Goal: Task Accomplishment & Management: Complete application form

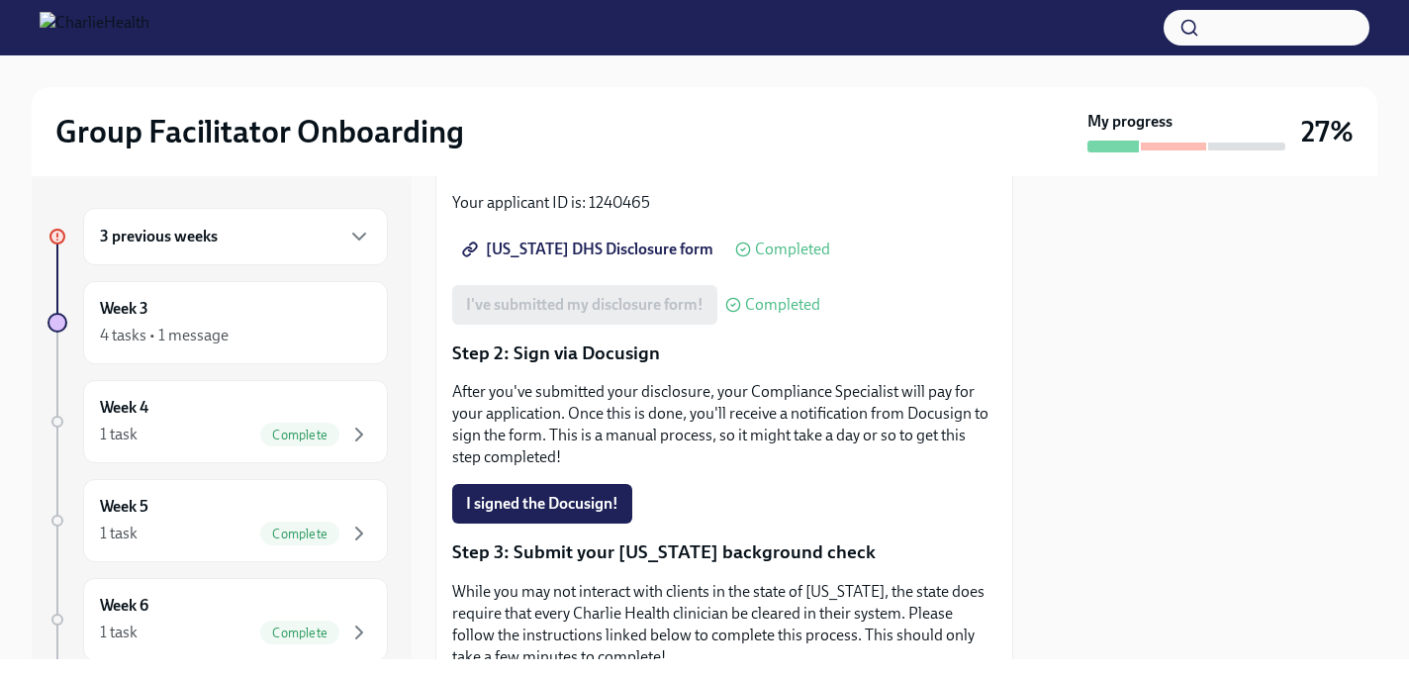
scroll to position [343, 0]
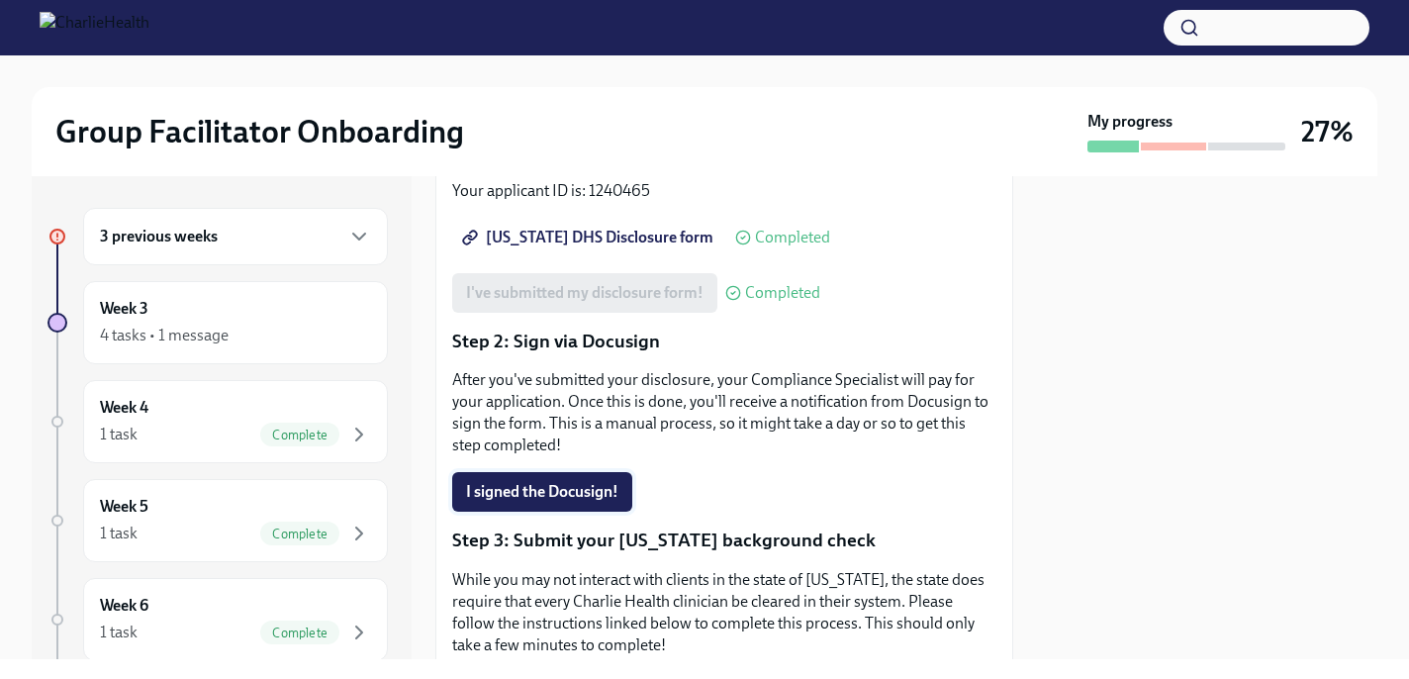
click at [589, 482] on span "I signed the Docusign!" at bounding box center [542, 492] width 152 height 20
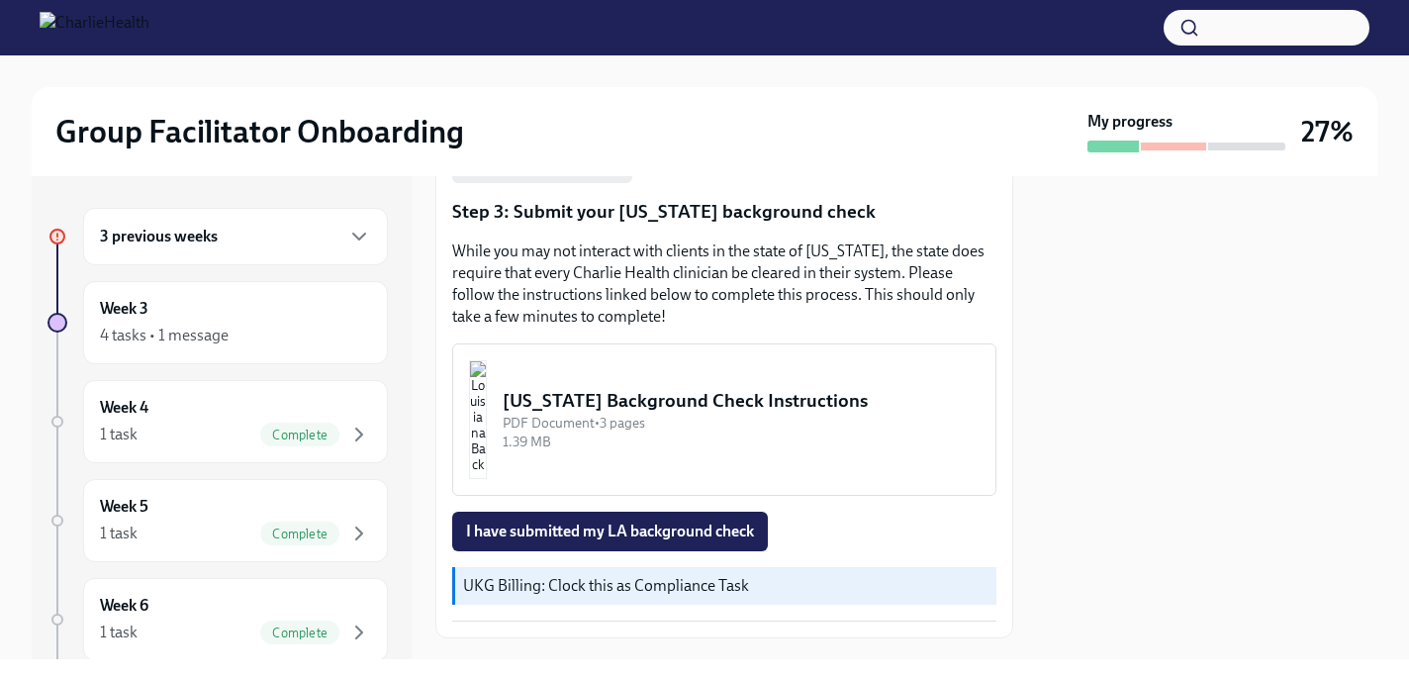
scroll to position [660, 0]
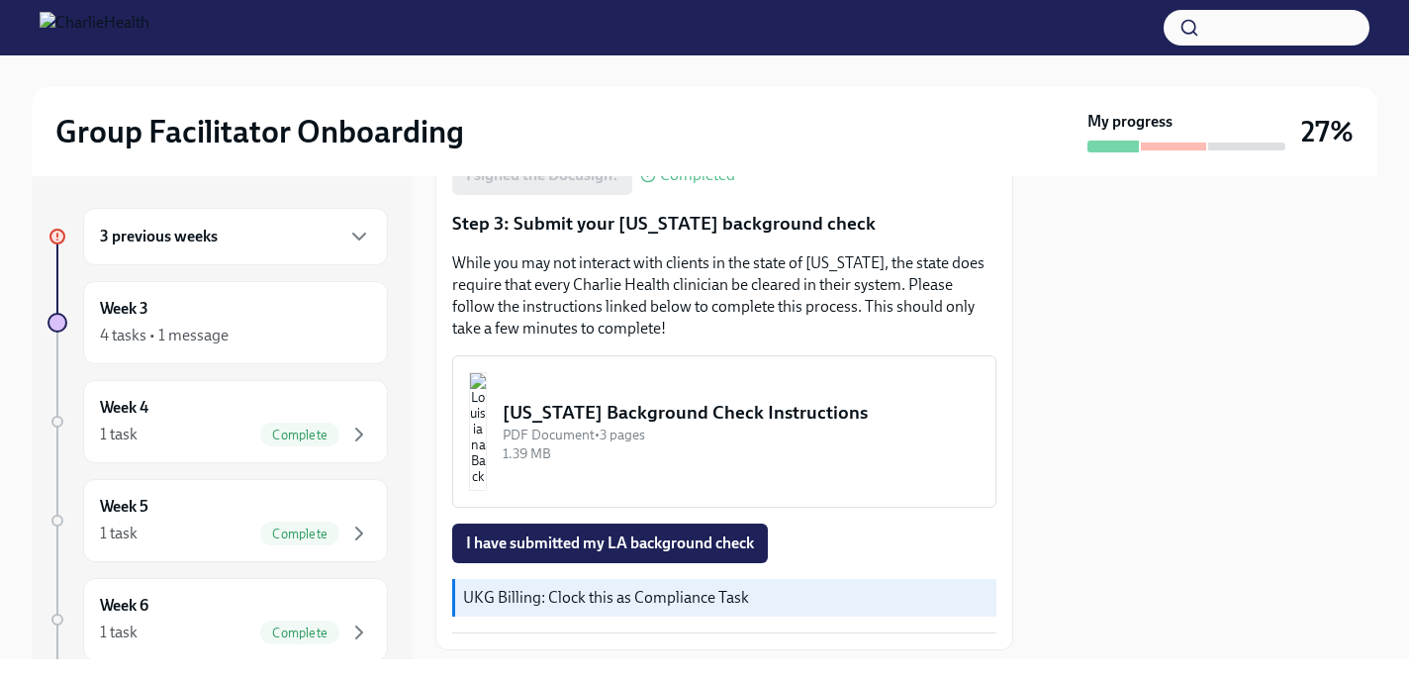
click at [661, 400] on div "[US_STATE] Background Check Instructions" at bounding box center [741, 413] width 477 height 26
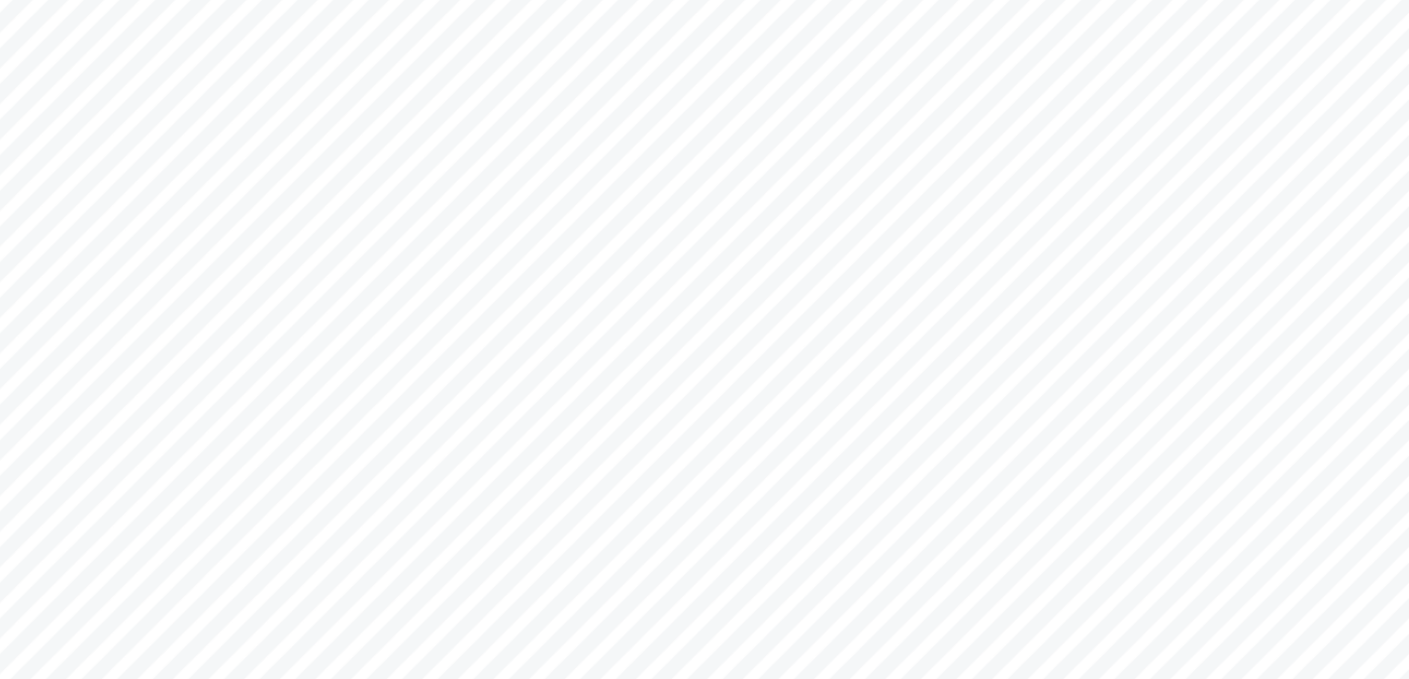
scroll to position [489, 0]
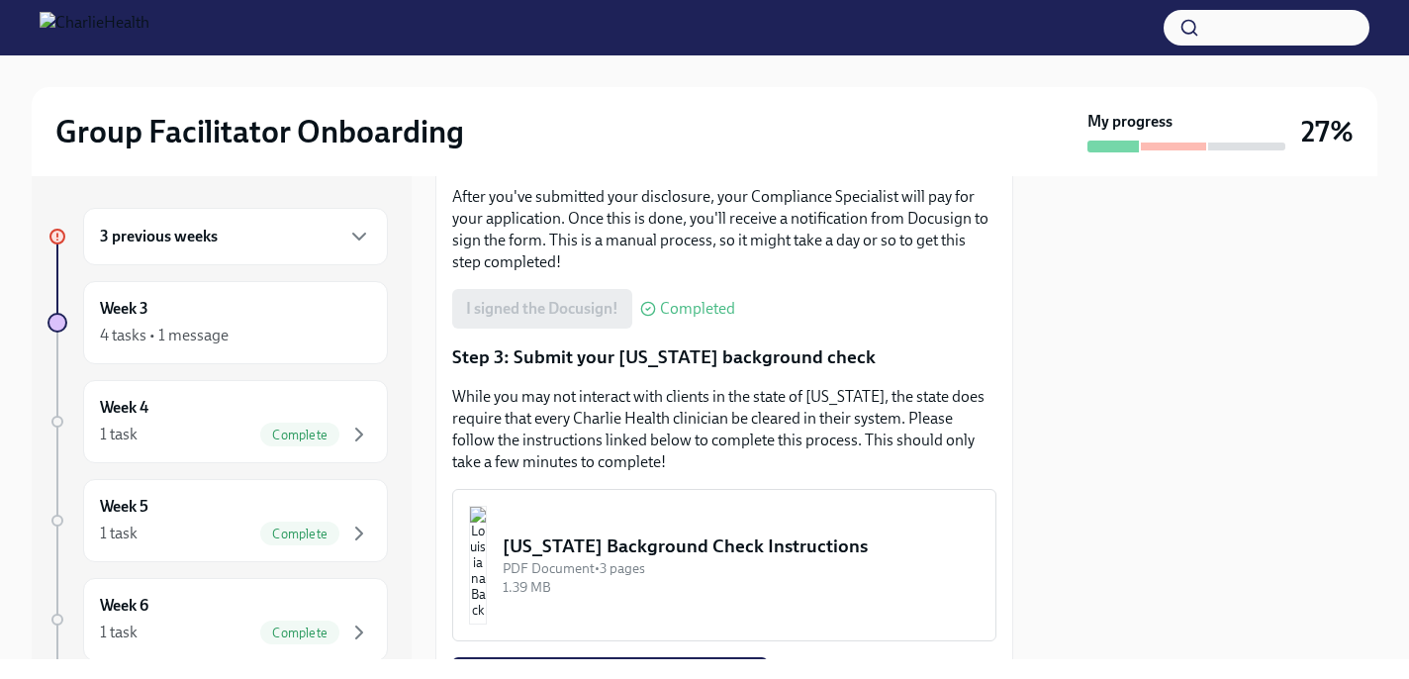
scroll to position [524, 0]
click at [303, 432] on span "Complete" at bounding box center [299, 434] width 79 height 15
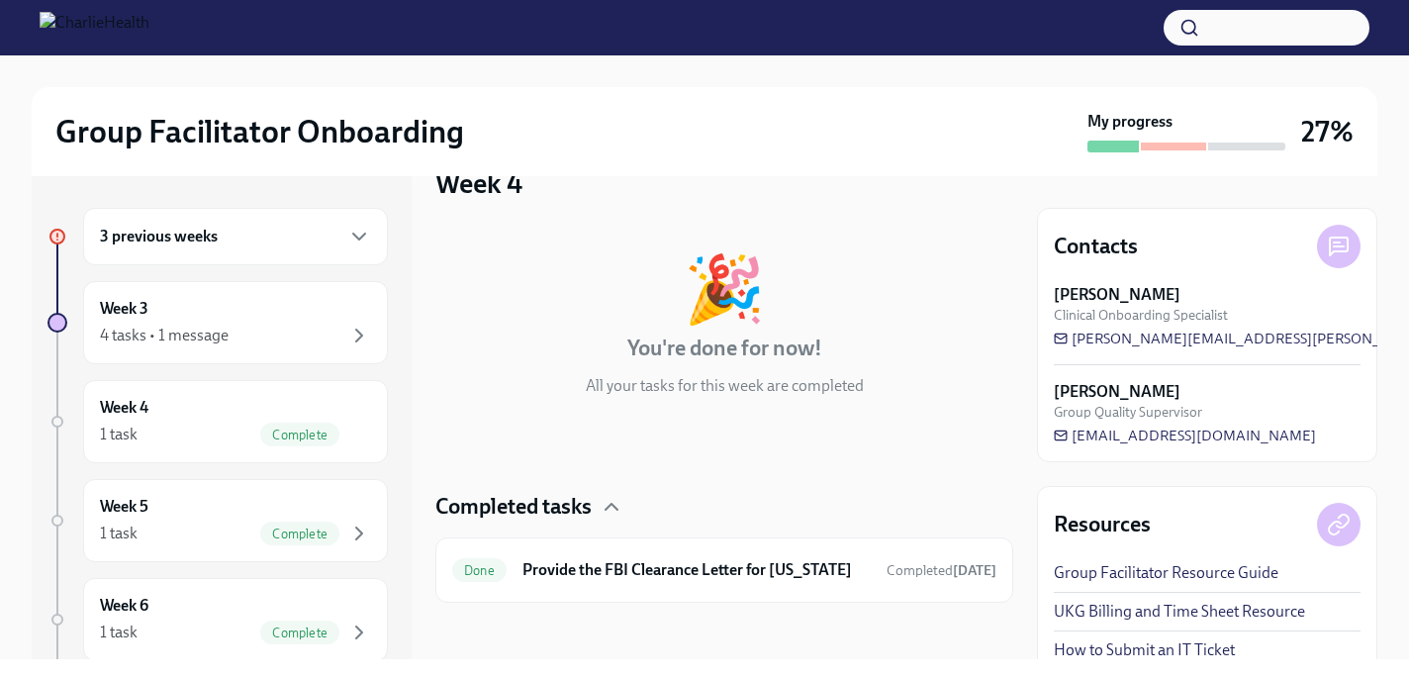
scroll to position [49, 0]
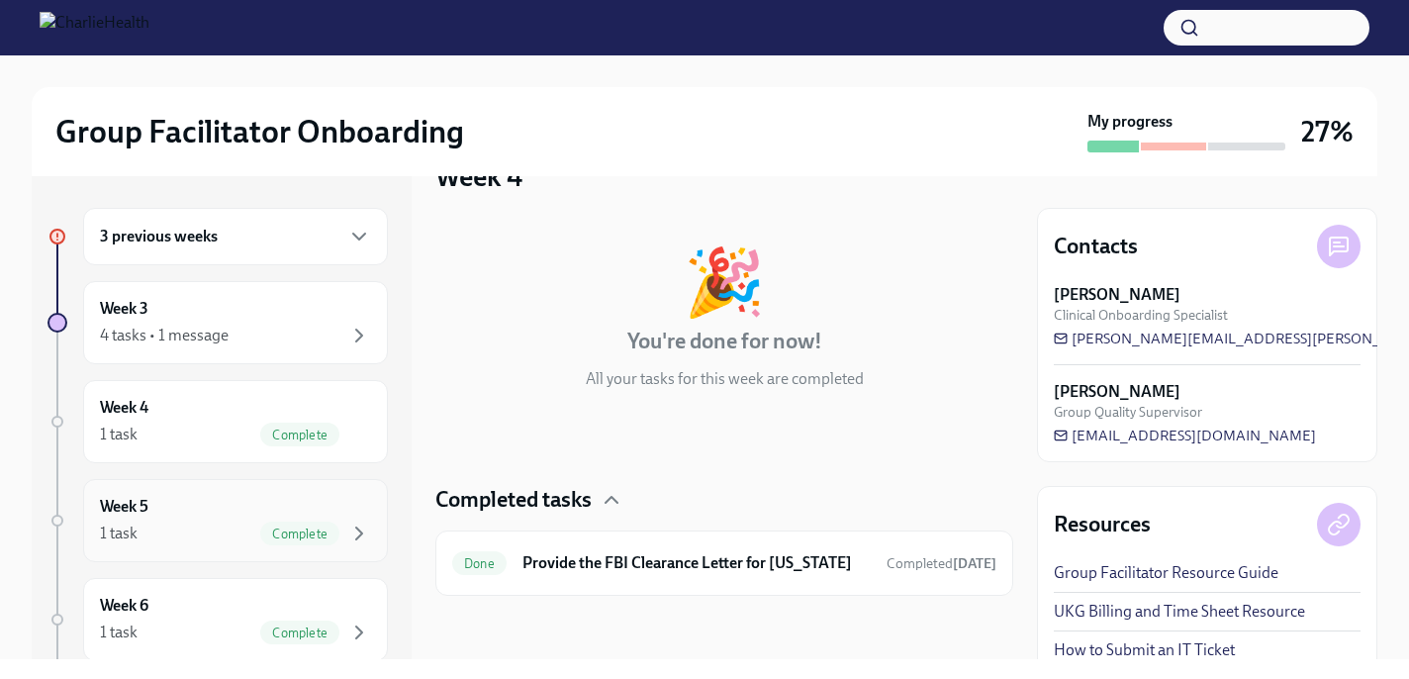
click at [298, 527] on span "Complete" at bounding box center [299, 533] width 79 height 15
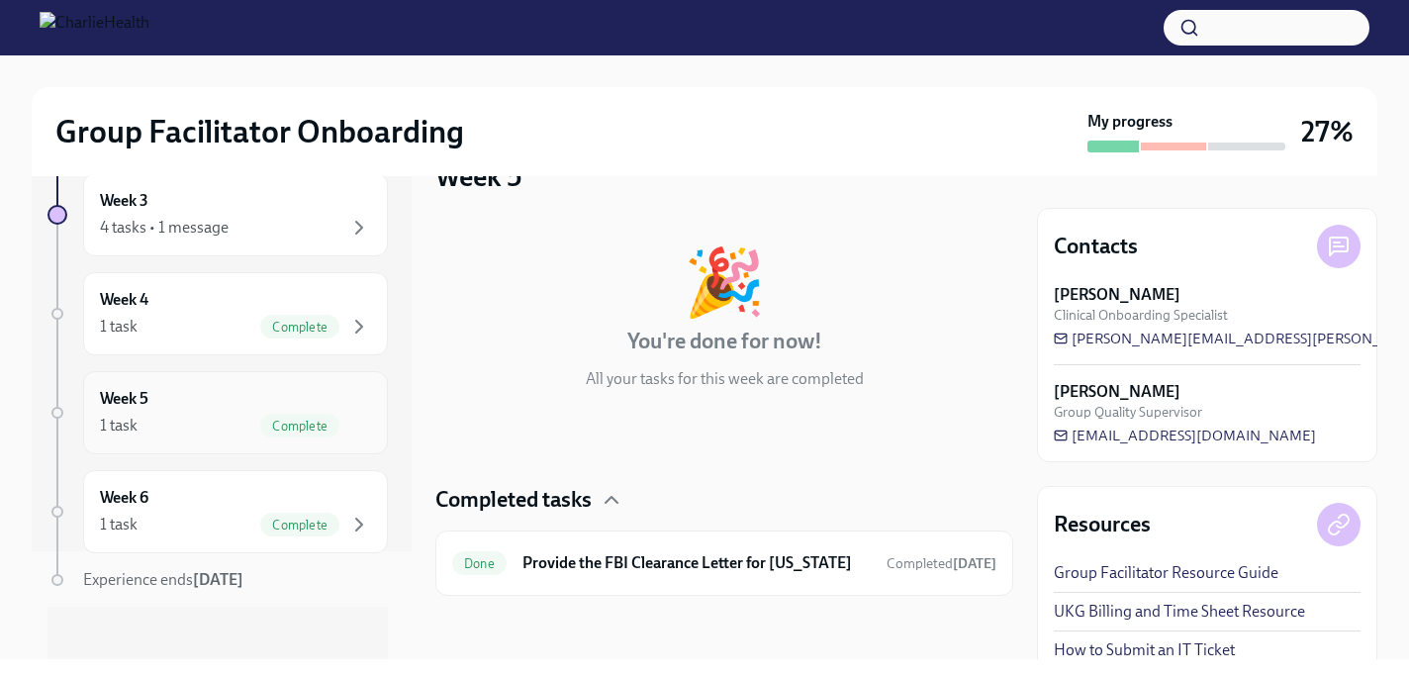
scroll to position [119, 0]
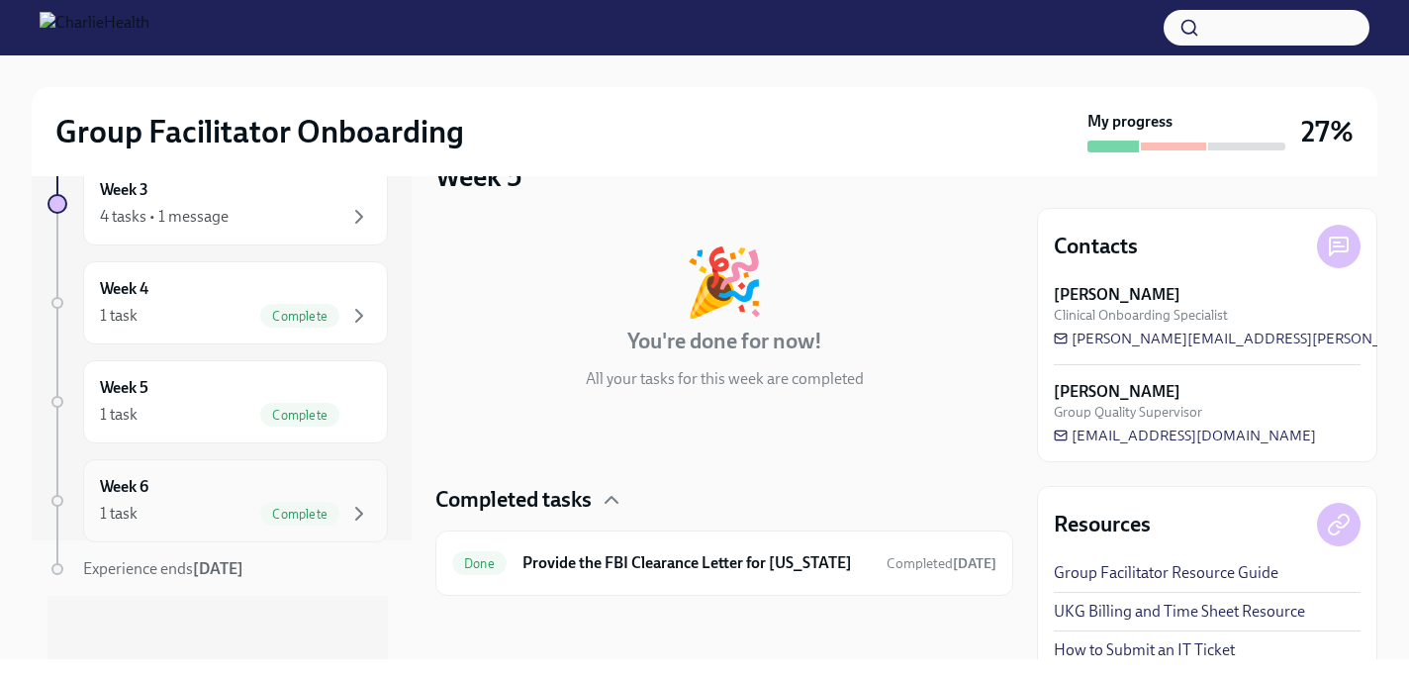
click at [296, 507] on span "Complete" at bounding box center [299, 514] width 79 height 15
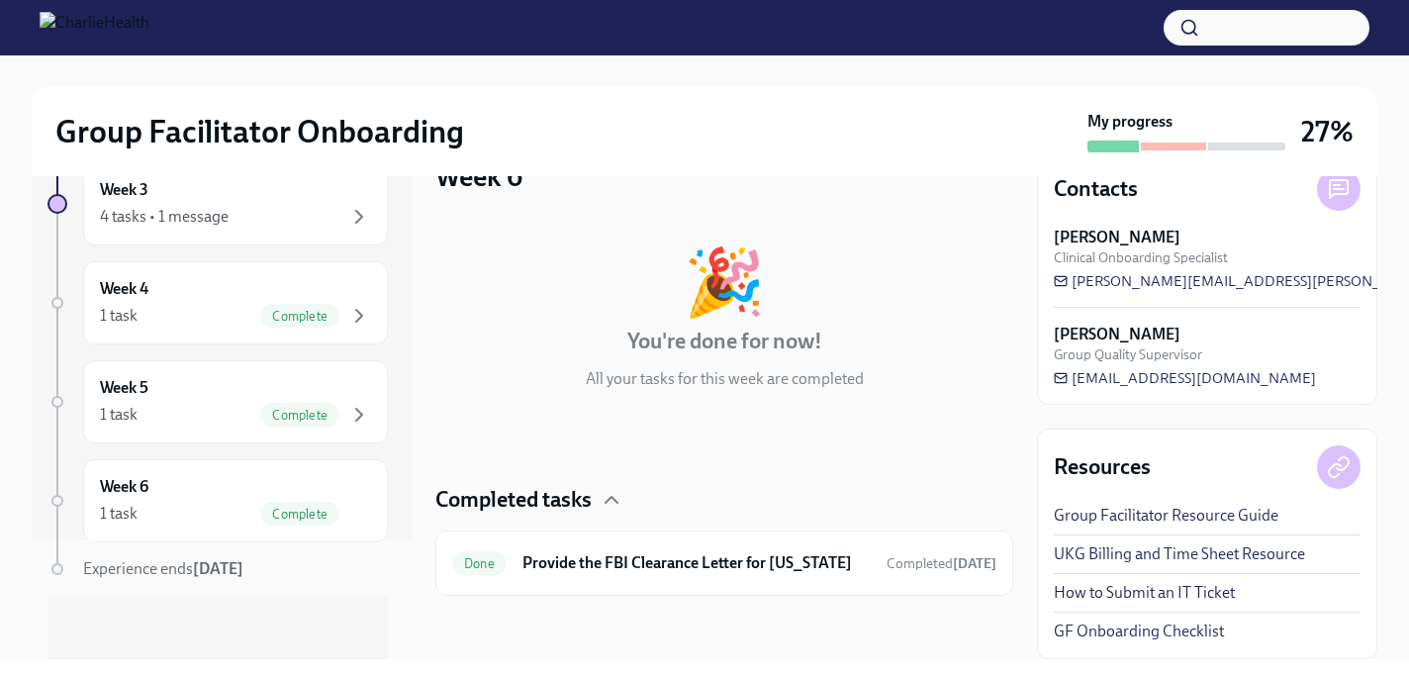
click at [1117, 552] on link "UKG Billing and Time Sheet Resource" at bounding box center [1179, 554] width 251 height 22
